Goal: Information Seeking & Learning: Understand process/instructions

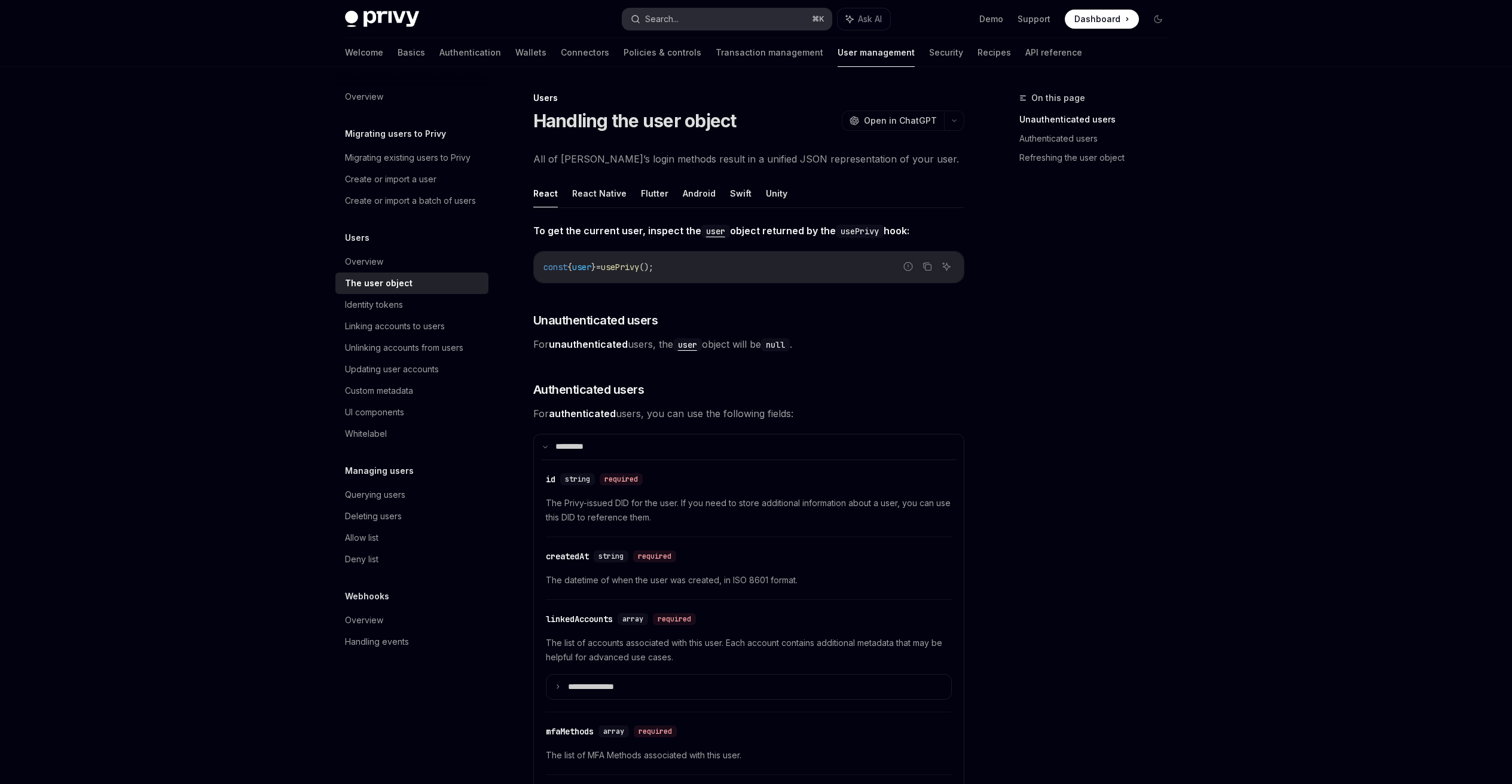
click at [703, 24] on button "Search... ⌘ K" at bounding box center [727, 19] width 209 height 21
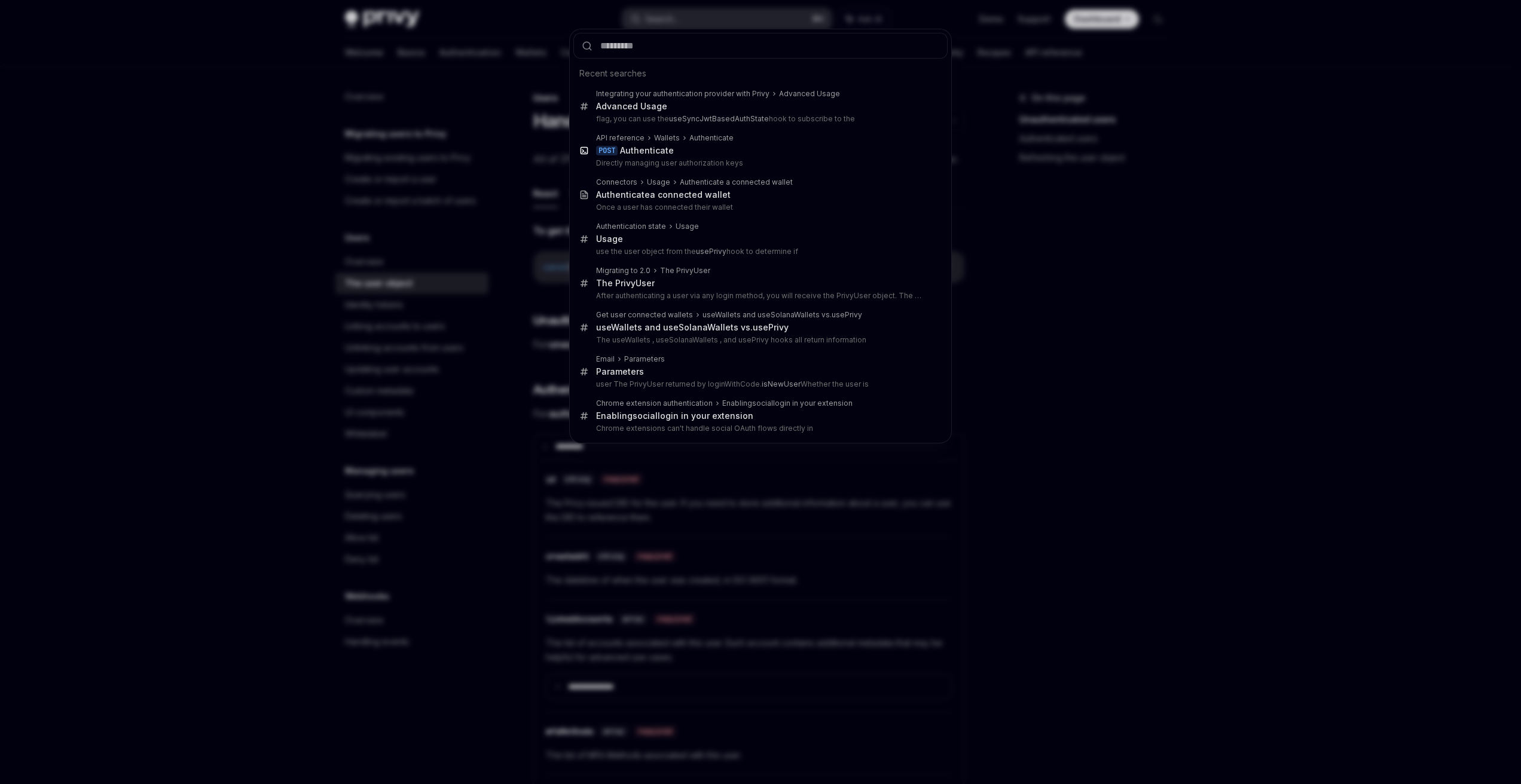
type input "**********"
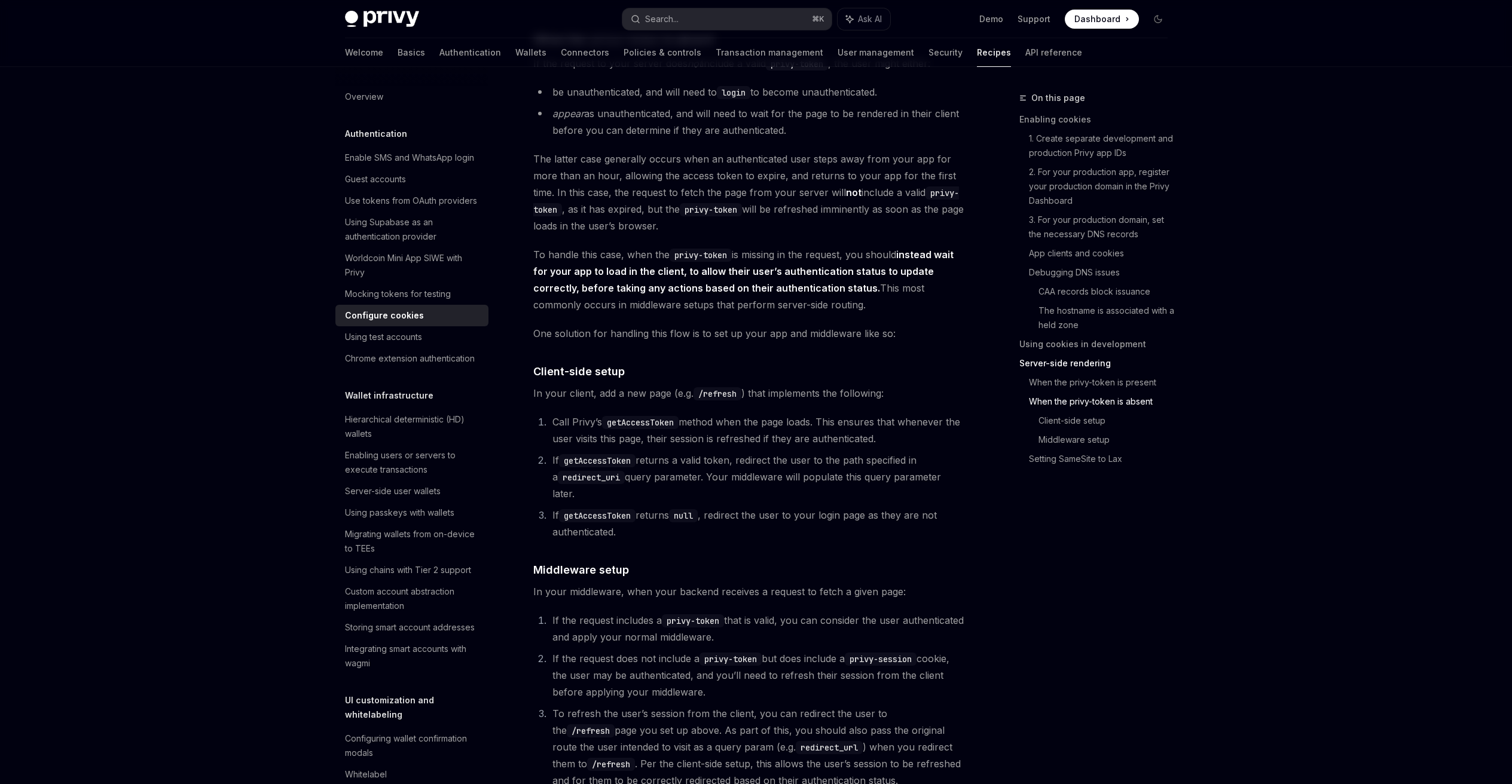
scroll to position [2637, 0]
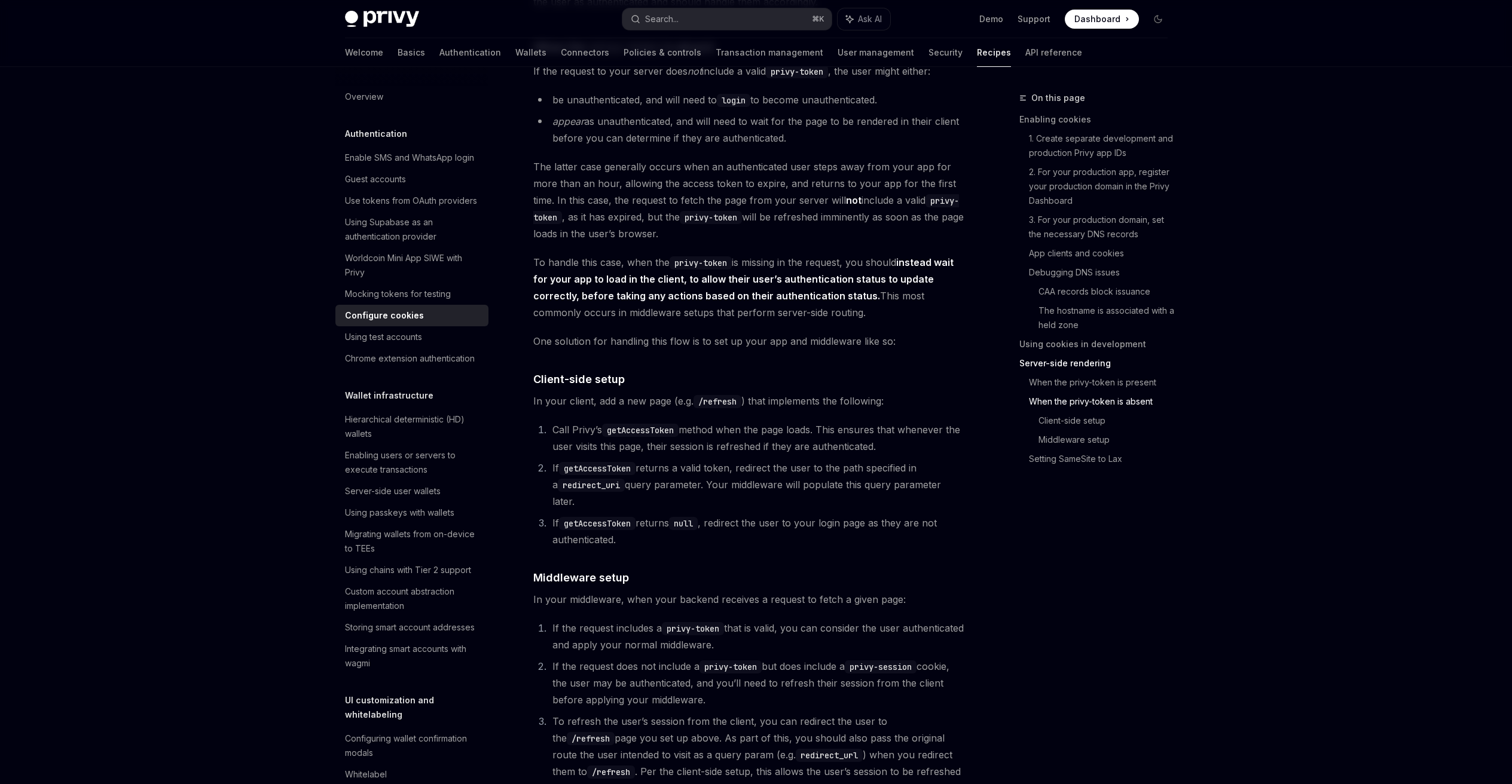
click at [575, 475] on code "getAccessToken" at bounding box center [597, 468] width 77 height 13
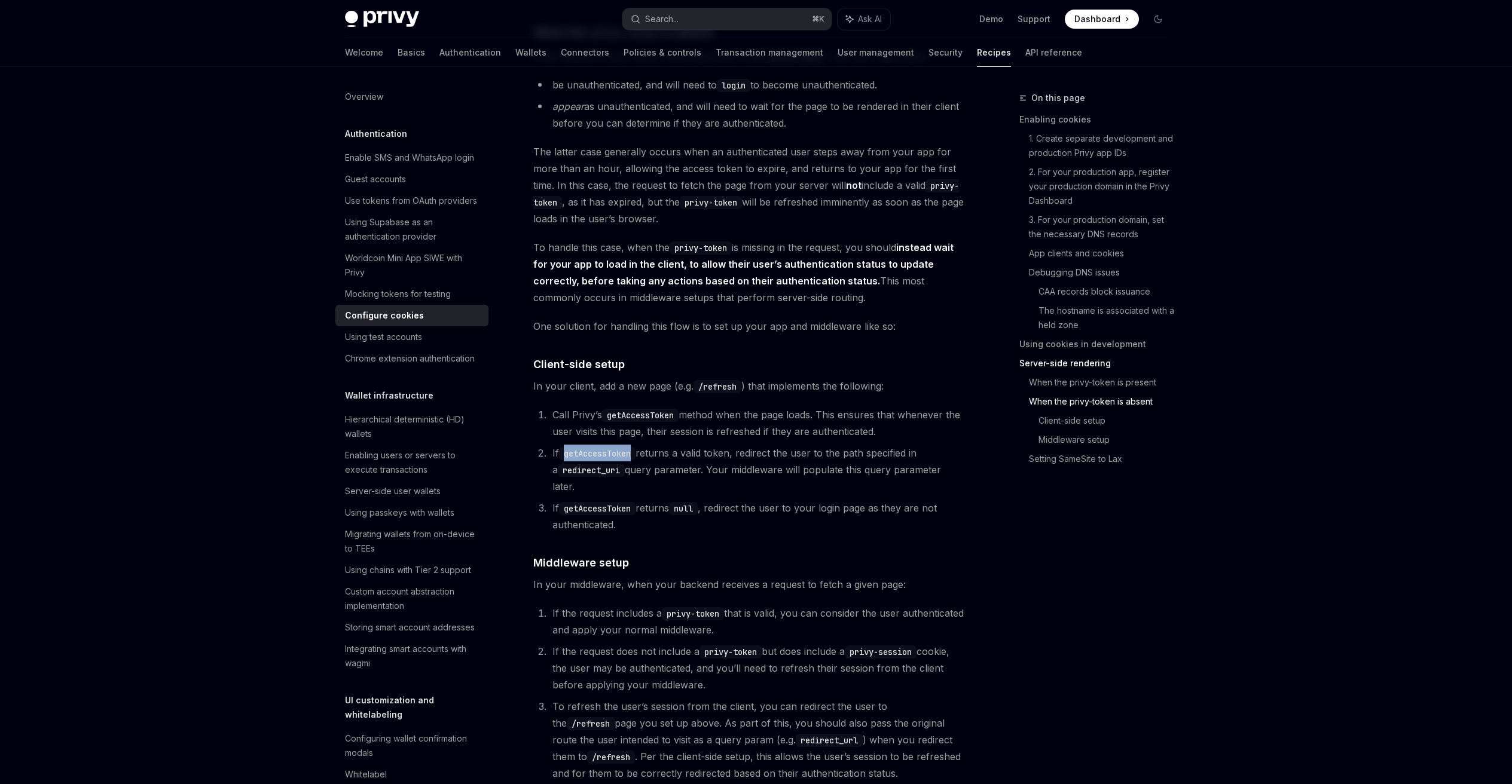
scroll to position [2679, 0]
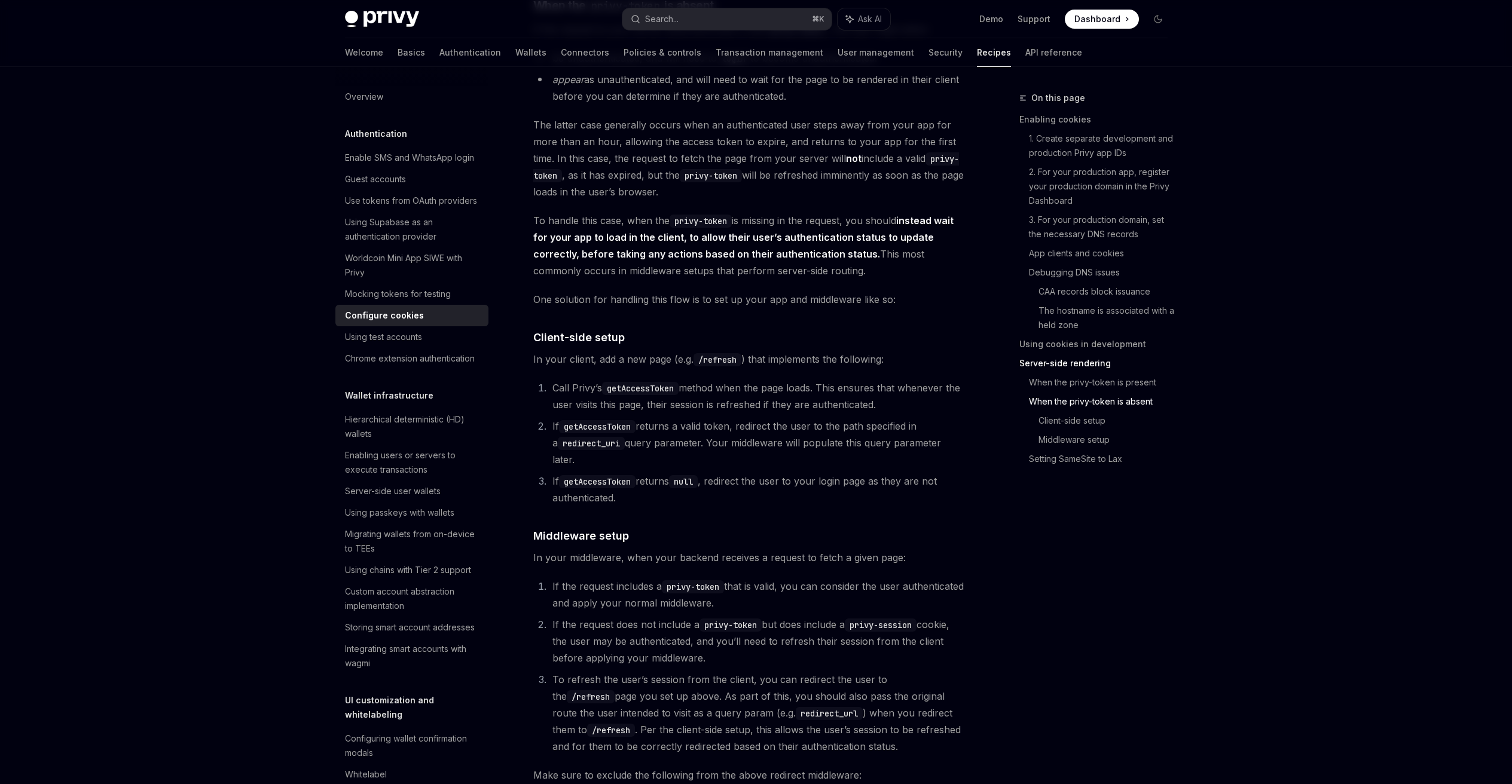
click at [588, 450] on code "redirect_uri" at bounding box center [591, 443] width 67 height 13
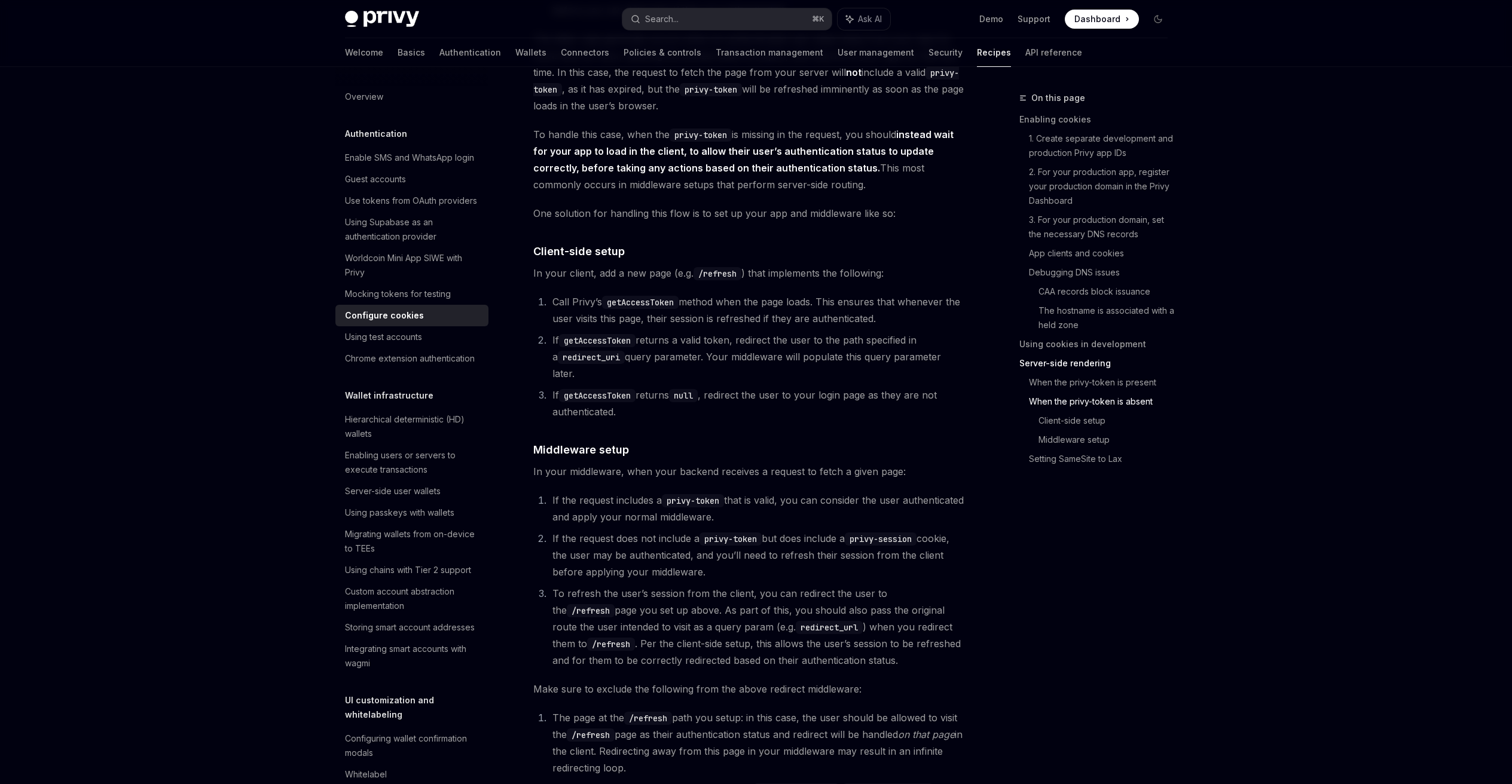
click at [603, 393] on code "getAccessToken" at bounding box center [597, 395] width 77 height 13
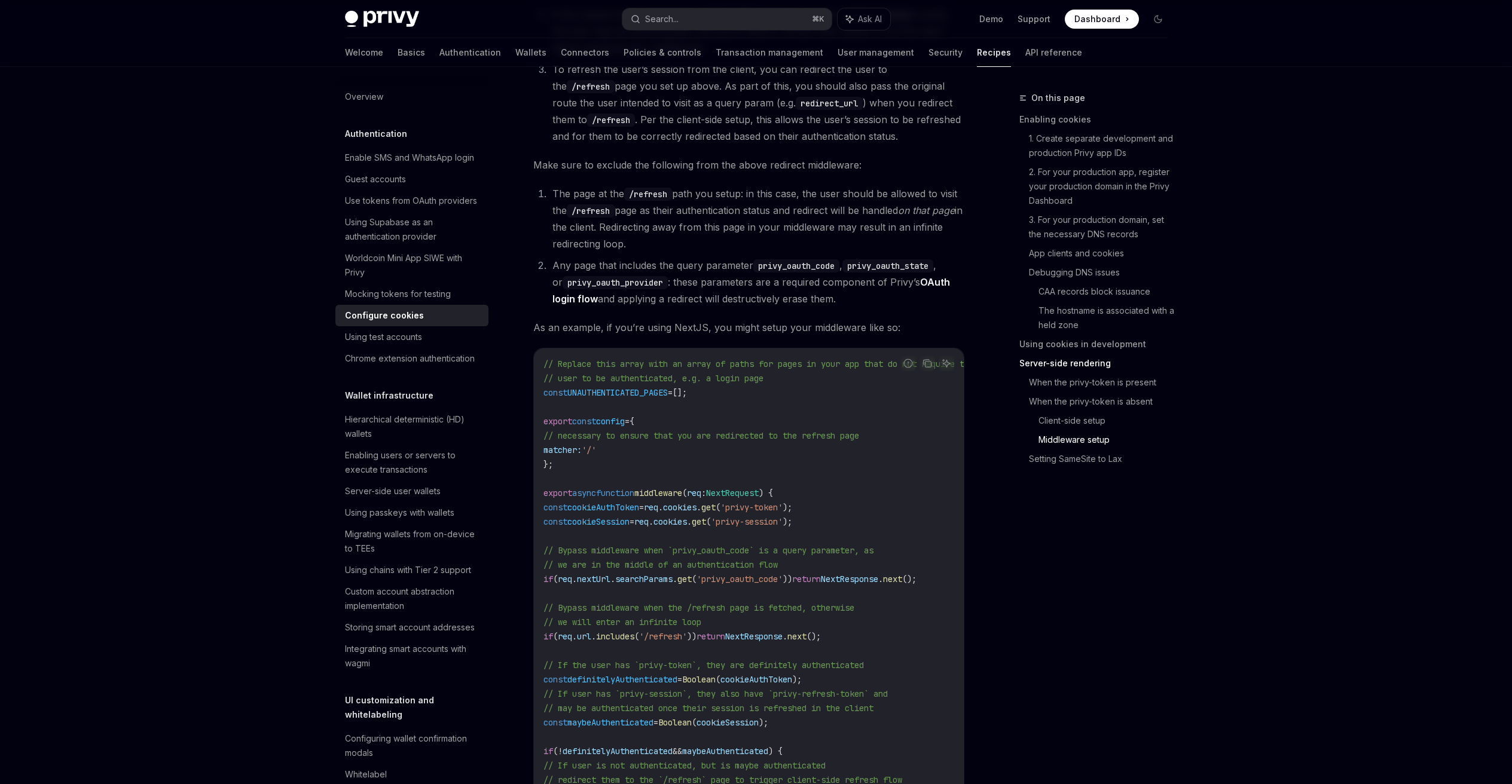
scroll to position [3560, 0]
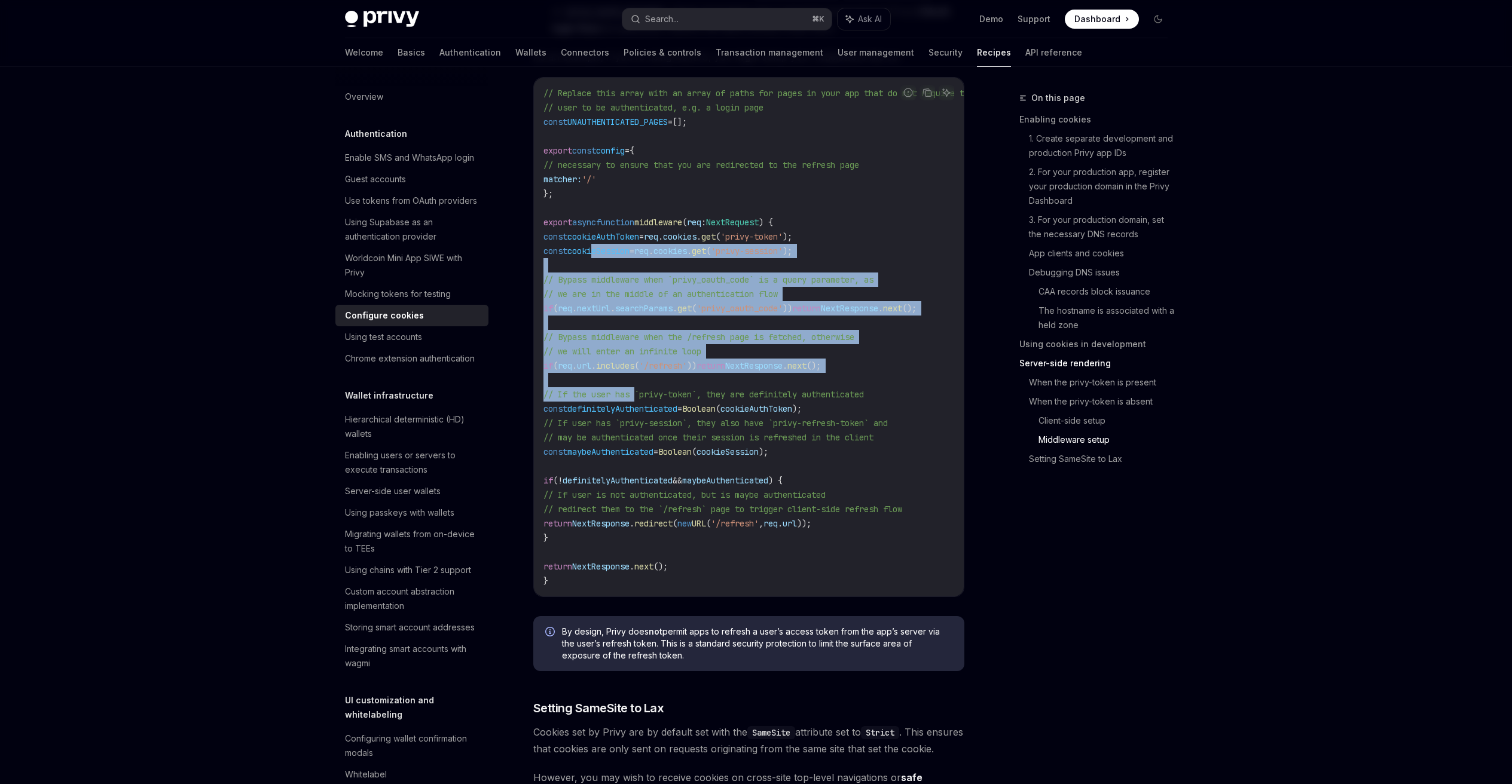
drag, startPoint x: 608, startPoint y: 262, endPoint x: 645, endPoint y: 421, distance: 163.2
click at [645, 421] on code "// Replace this array with an array of paths for pages in your app that do not …" at bounding box center [773, 337] width 459 height 502
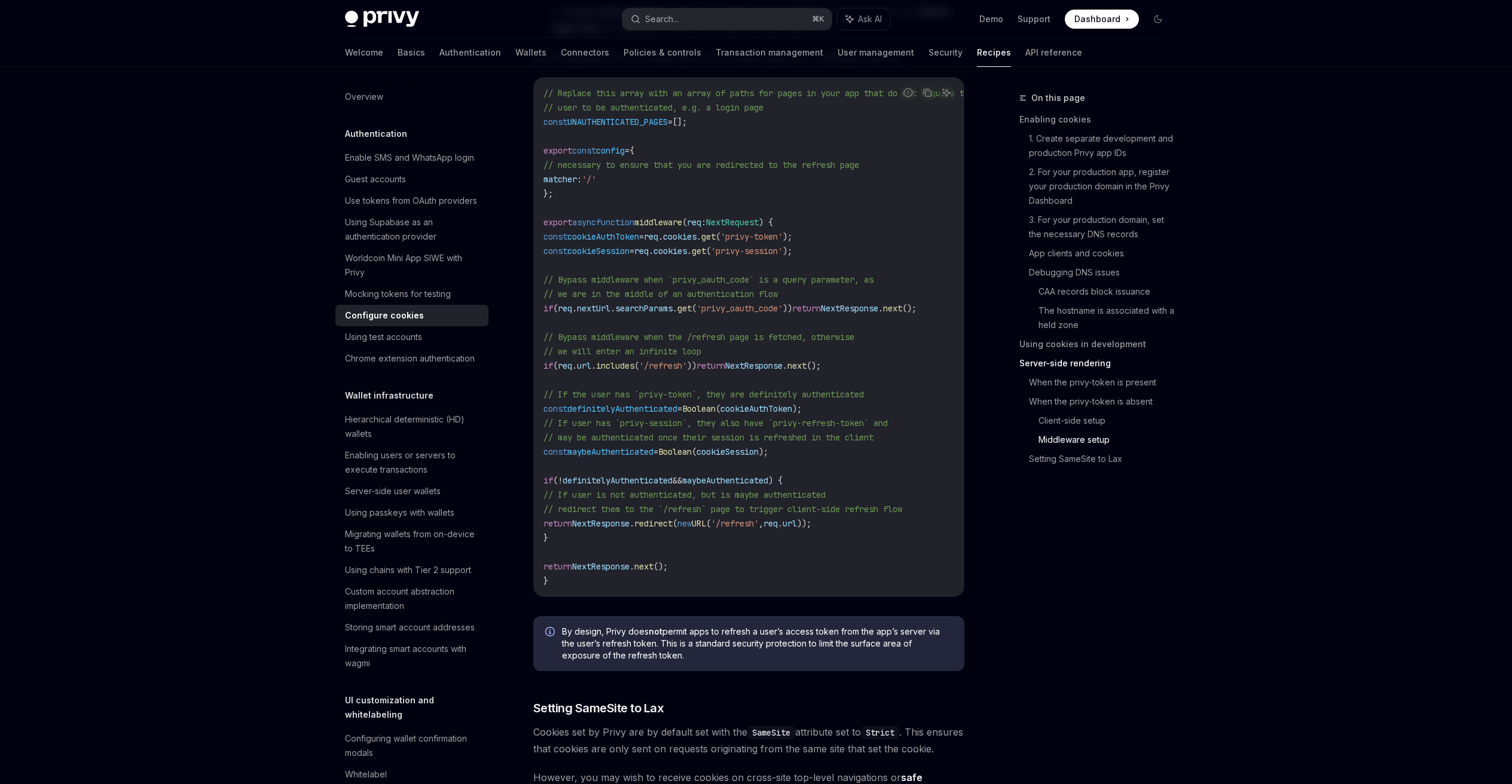
click at [662, 463] on code "// Replace this array with an array of paths for pages in your app that do not …" at bounding box center [773, 337] width 459 height 502
click at [792, 409] on span "cookieAuthToken" at bounding box center [756, 409] width 72 height 11
click at [599, 399] on span "// If the user has `privy-token`, they are definitely authenticated" at bounding box center [703, 394] width 320 height 11
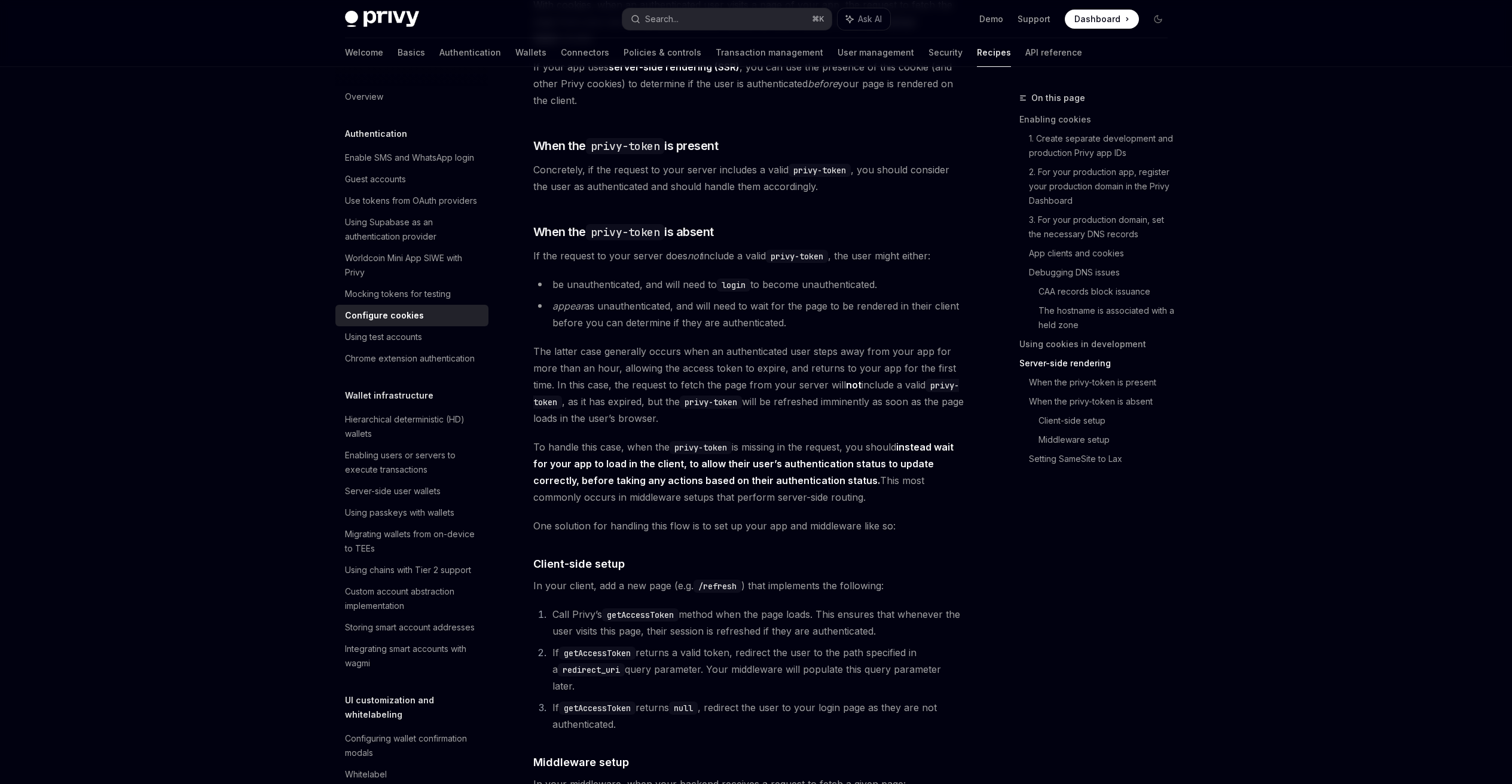
scroll to position [2245, 0]
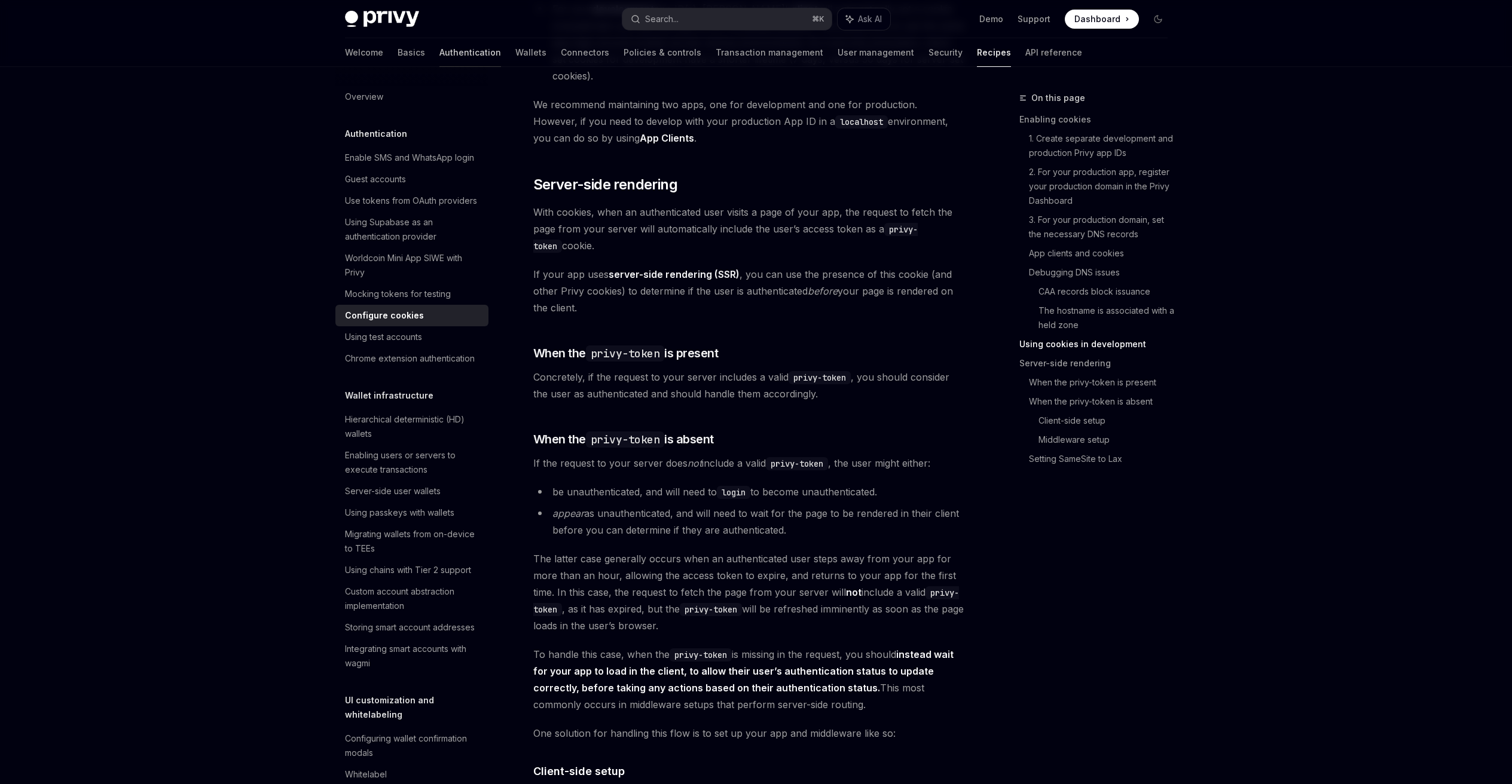
click at [439, 52] on link "Authentication" at bounding box center [470, 52] width 61 height 29
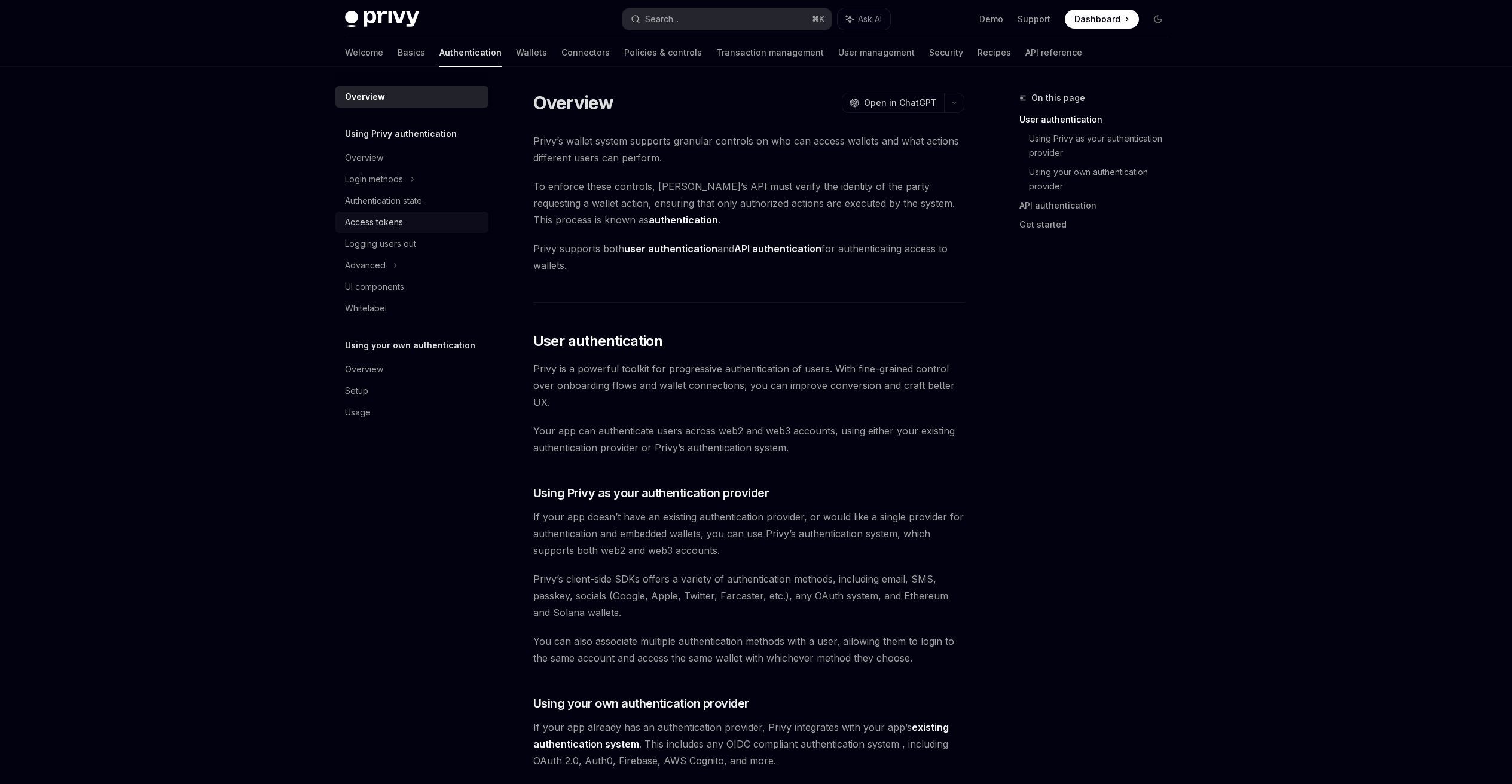
click at [396, 222] on div "Access tokens" at bounding box center [374, 222] width 58 height 14
type textarea "*"
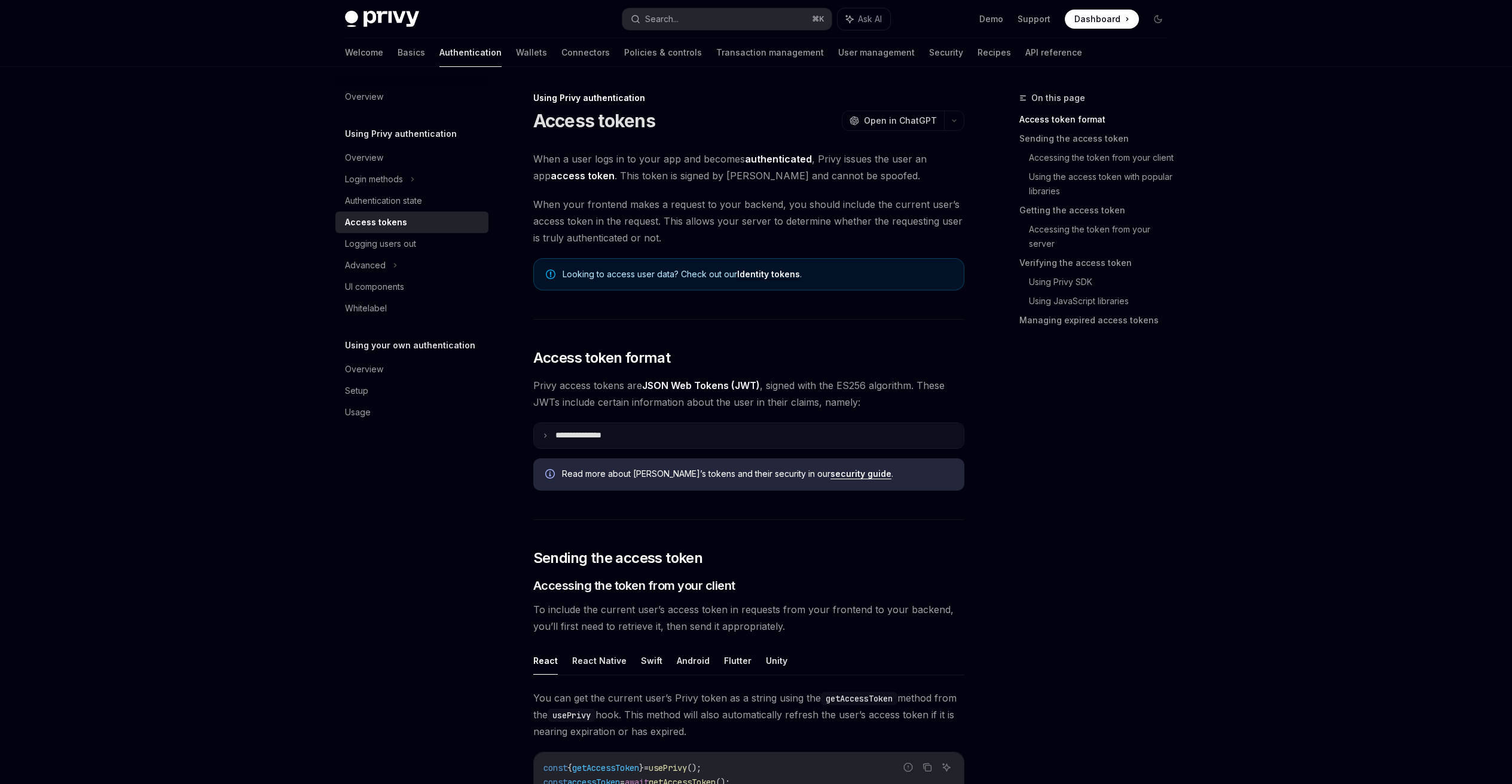
click at [597, 433] on p "**********" at bounding box center [588, 435] width 65 height 11
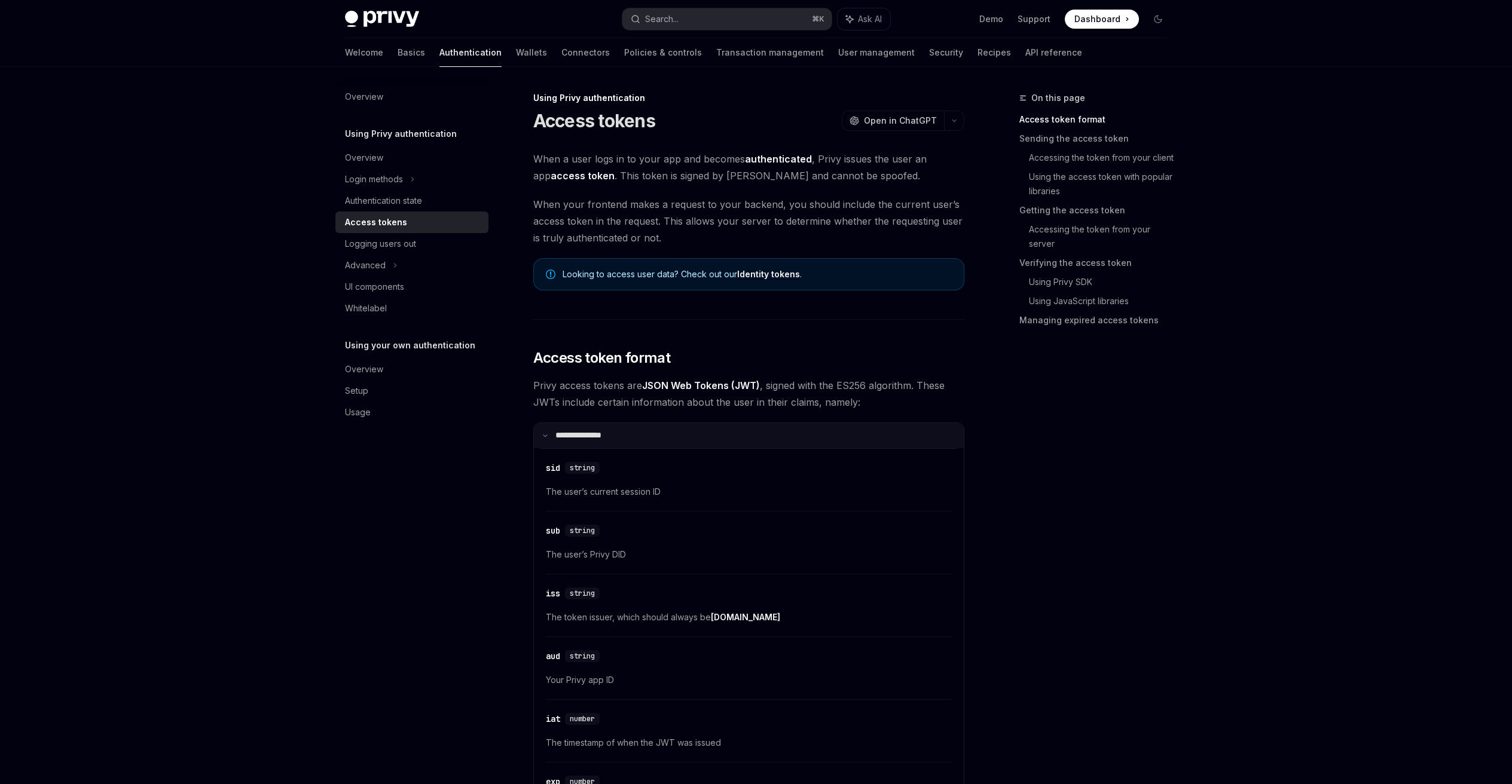
click at [576, 431] on p "**********" at bounding box center [586, 435] width 61 height 11
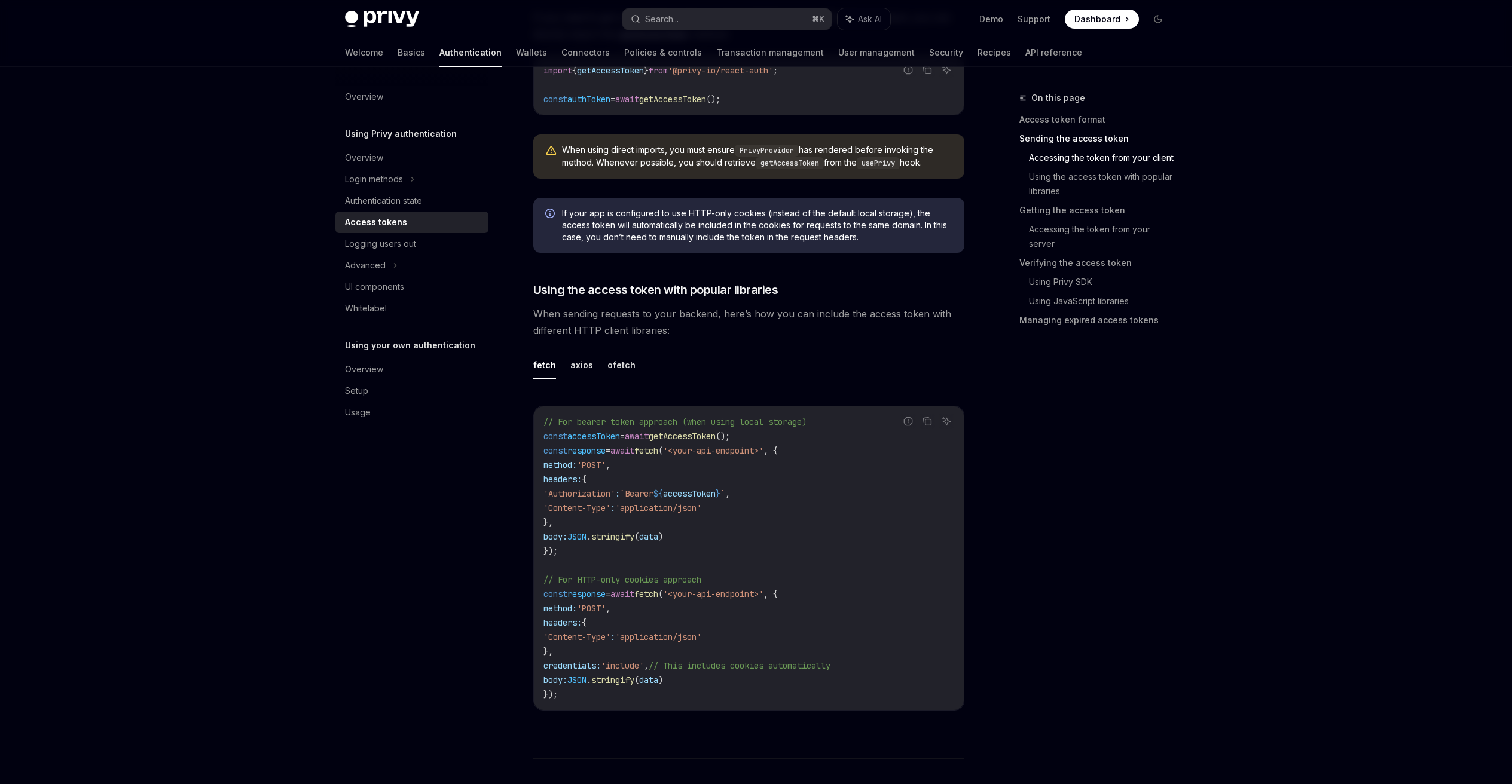
scroll to position [870, 0]
